Goal: Transaction & Acquisition: Purchase product/service

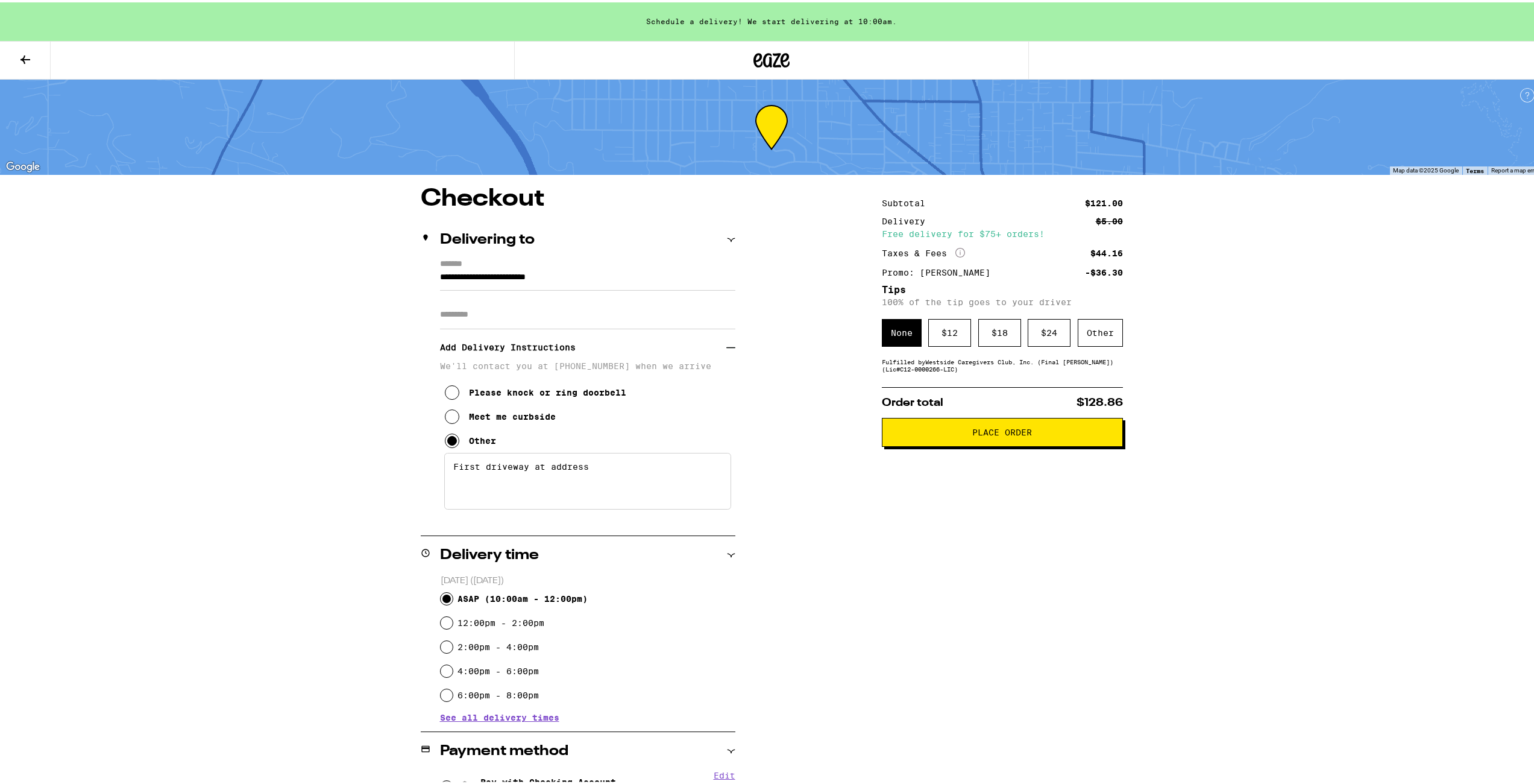
click at [1008, 442] on button "Place Order" at bounding box center [1002, 429] width 241 height 29
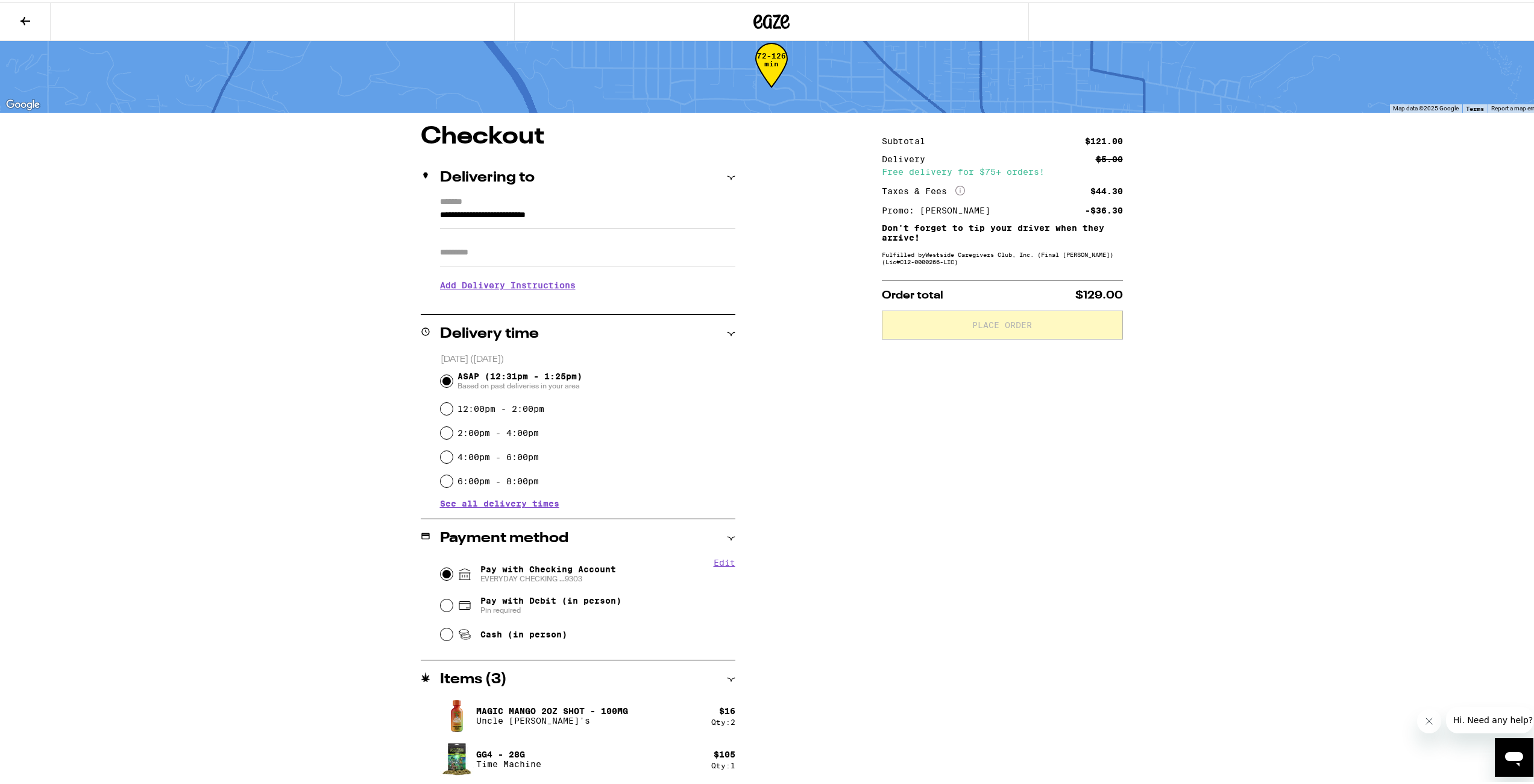
click at [441, 571] on input "Pay with Checking Account EVERYDAY CHECKING ...9303" at bounding box center [447, 571] width 12 height 12
radio input "true"
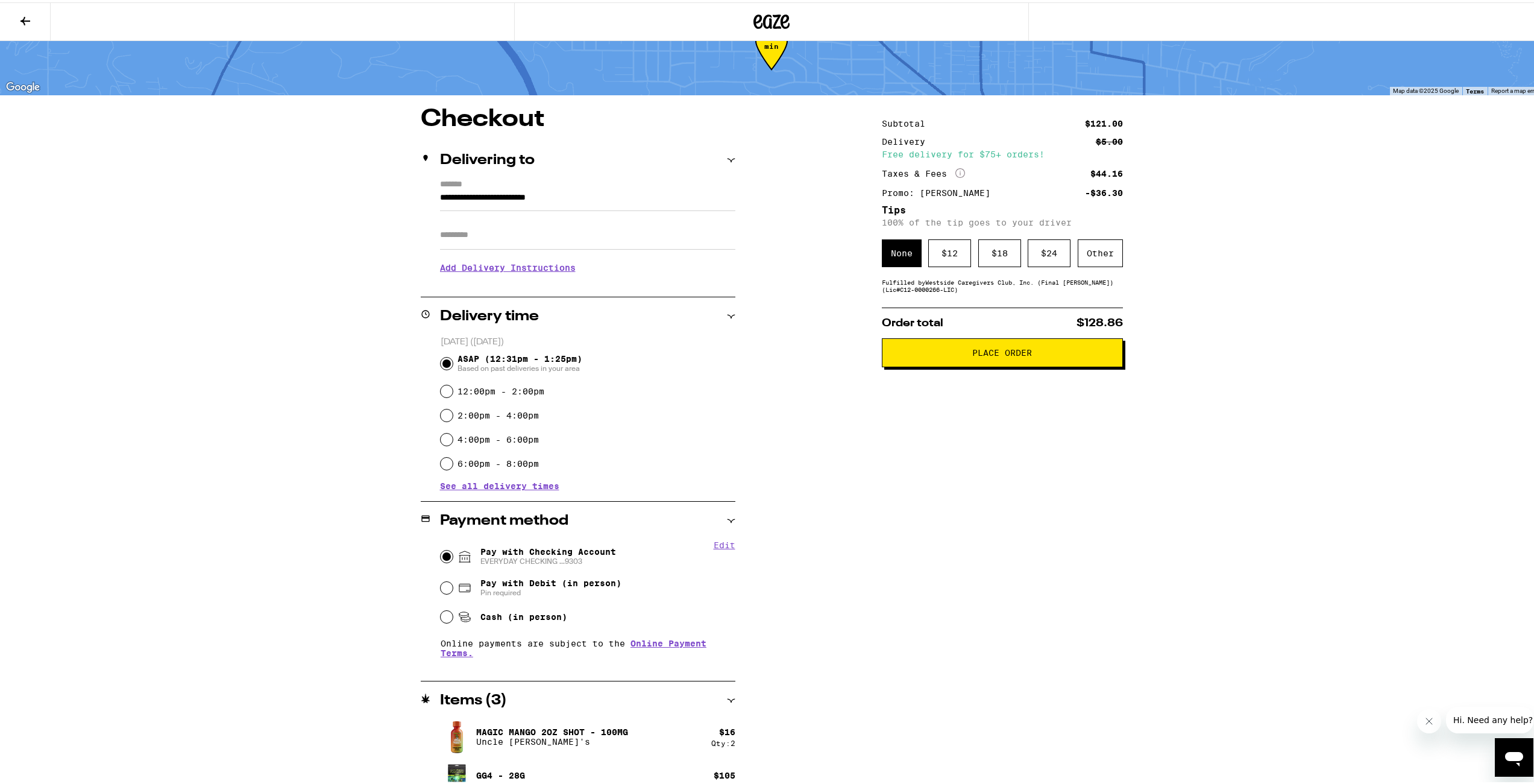
scroll to position [40, 0]
click at [1084, 360] on button "Place Order" at bounding box center [1002, 351] width 241 height 29
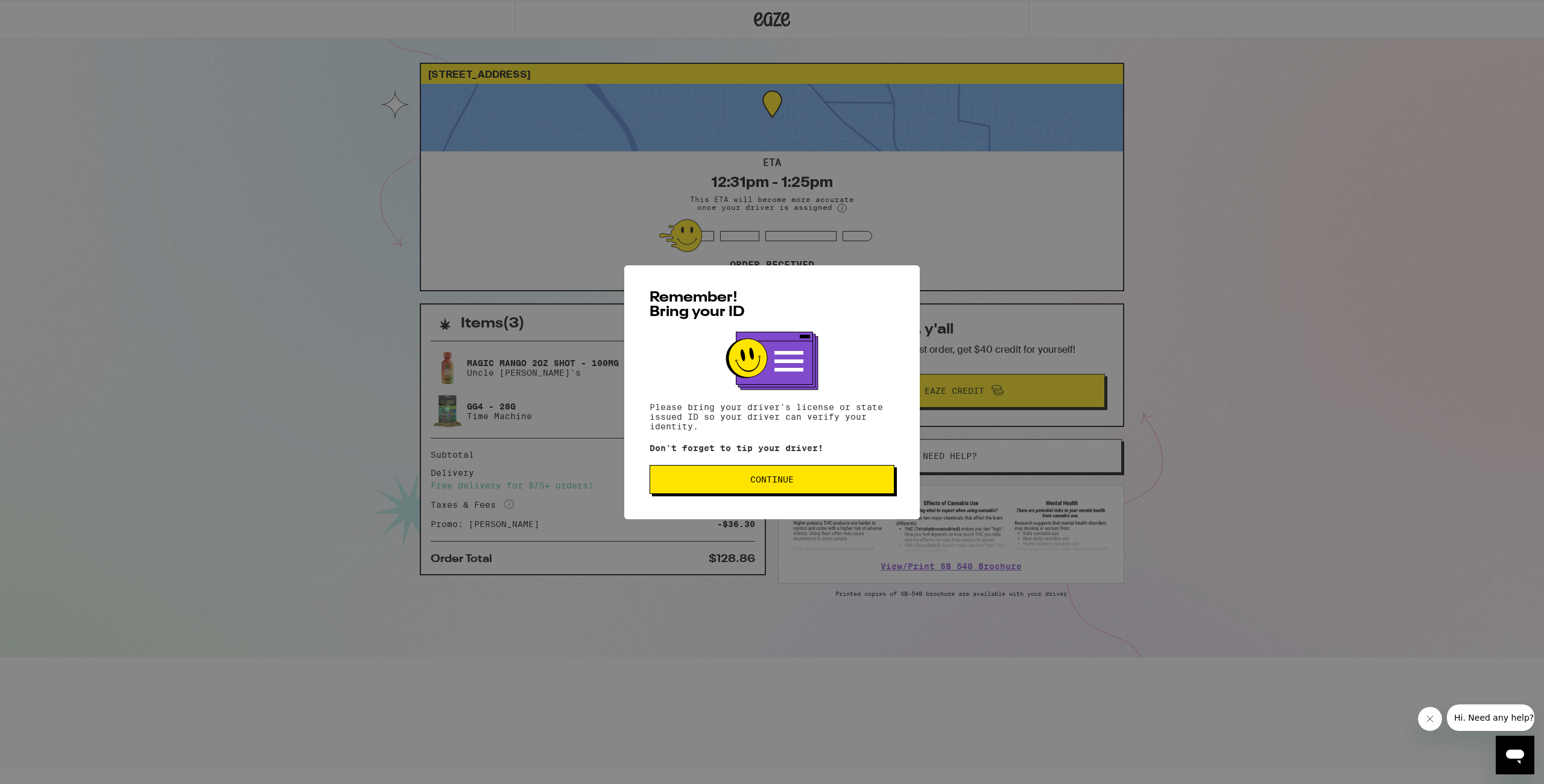
click at [835, 499] on div "Remember! Bring your ID Please bring your driver's license or state issued ID s…" at bounding box center [771, 392] width 296 height 254
click at [728, 482] on span "Continue" at bounding box center [771, 480] width 224 height 9
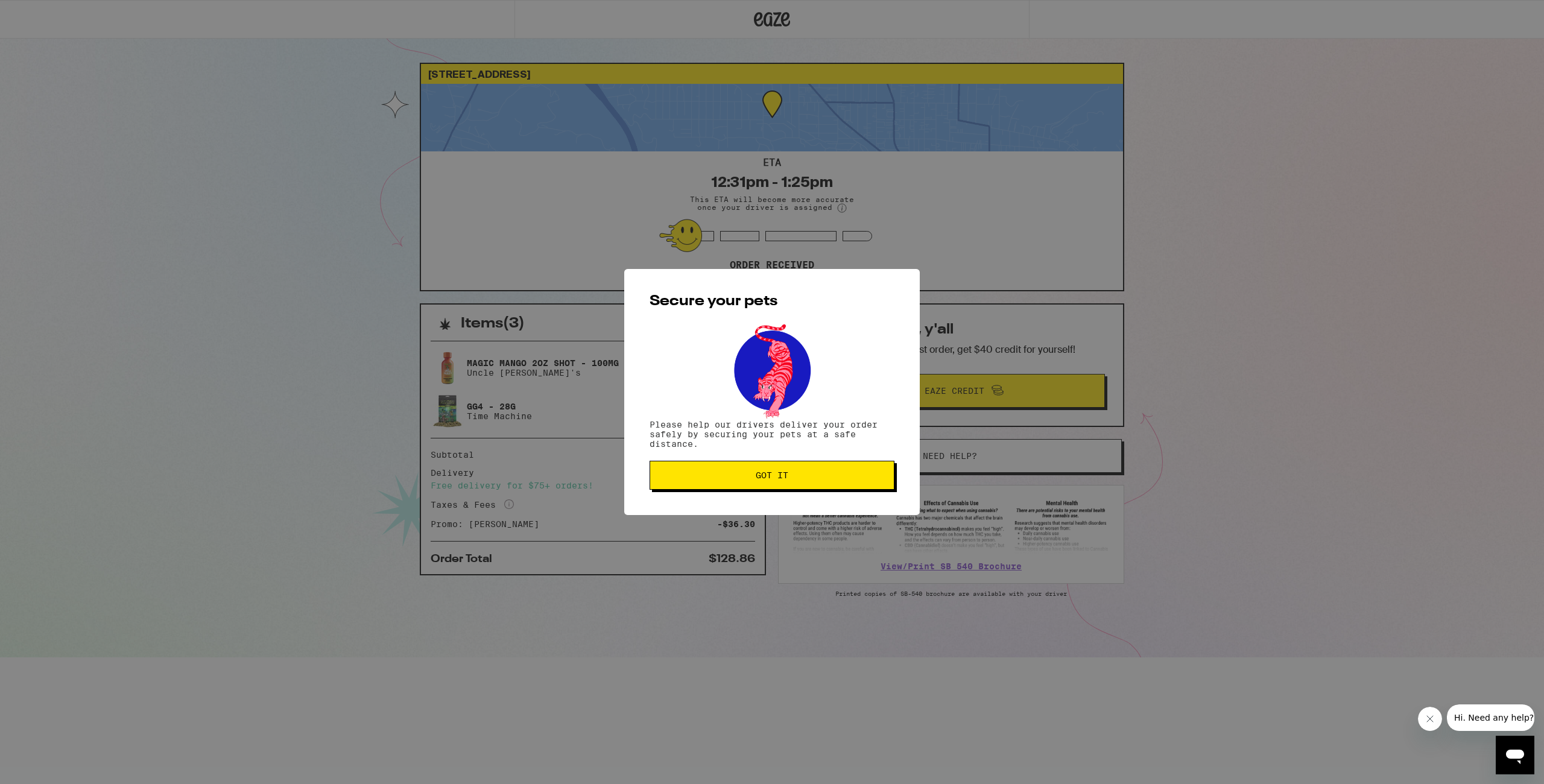
click at [761, 480] on span "Got it" at bounding box center [771, 475] width 32 height 9
